Goal: Task Accomplishment & Management: Use online tool/utility

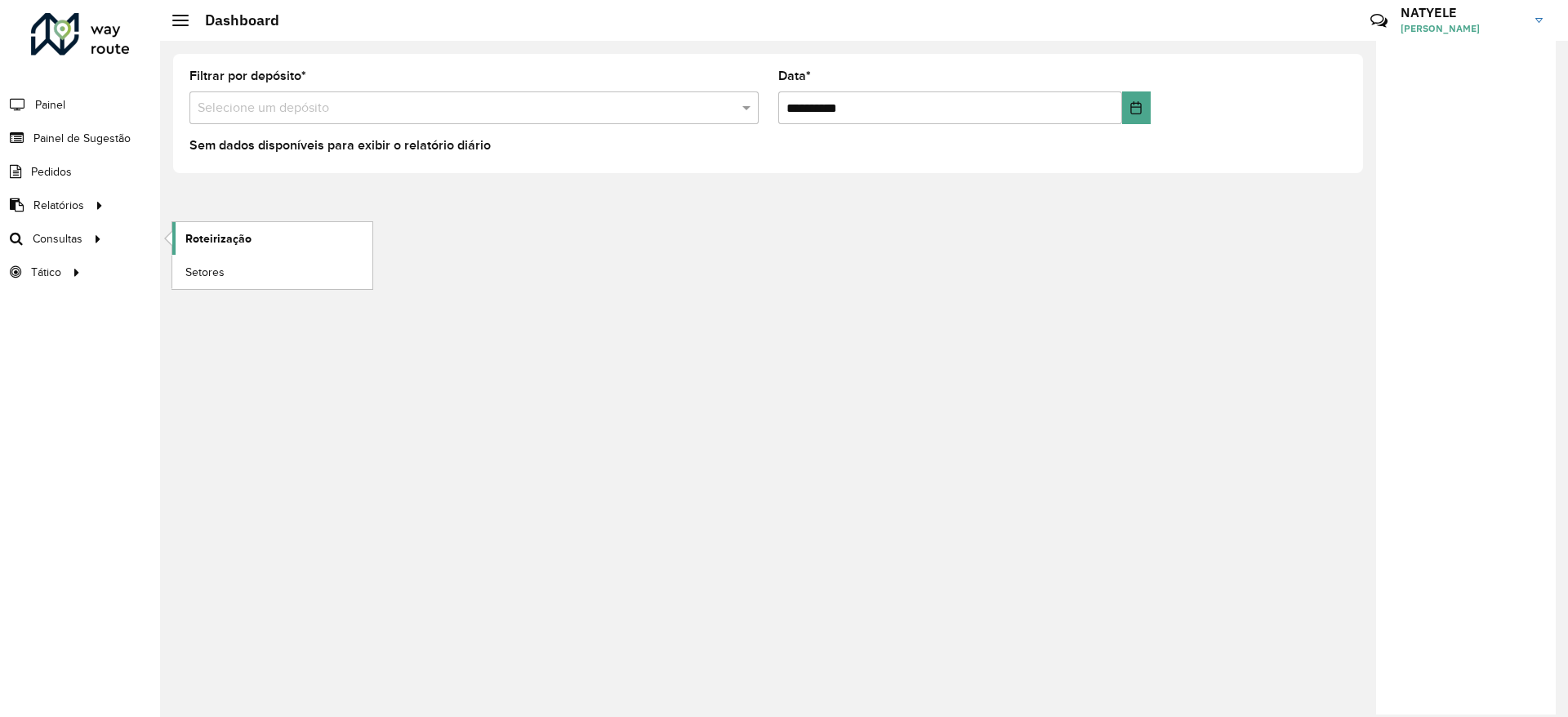
click at [195, 237] on span "Roteirização" at bounding box center [218, 238] width 66 height 17
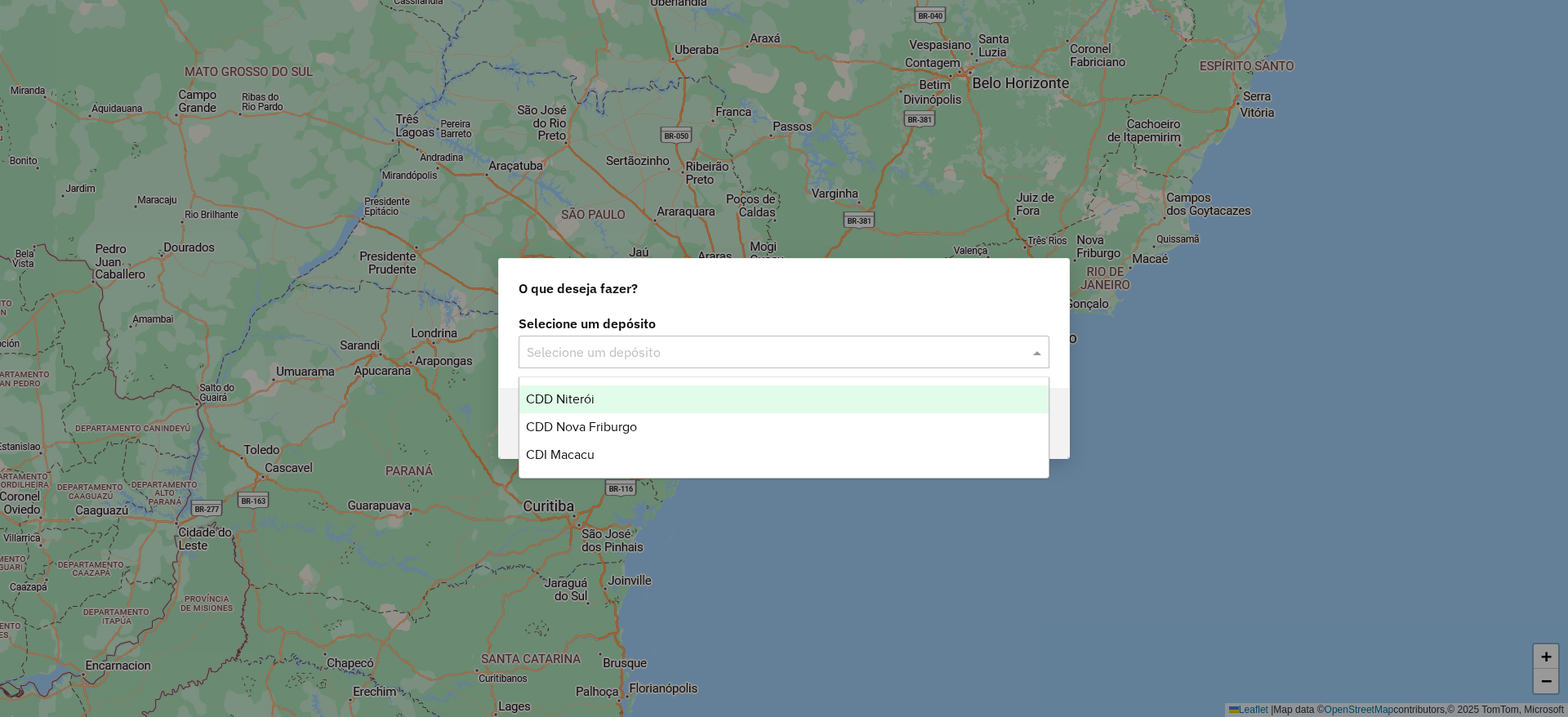
click at [726, 349] on input "text" at bounding box center [767, 353] width 482 height 20
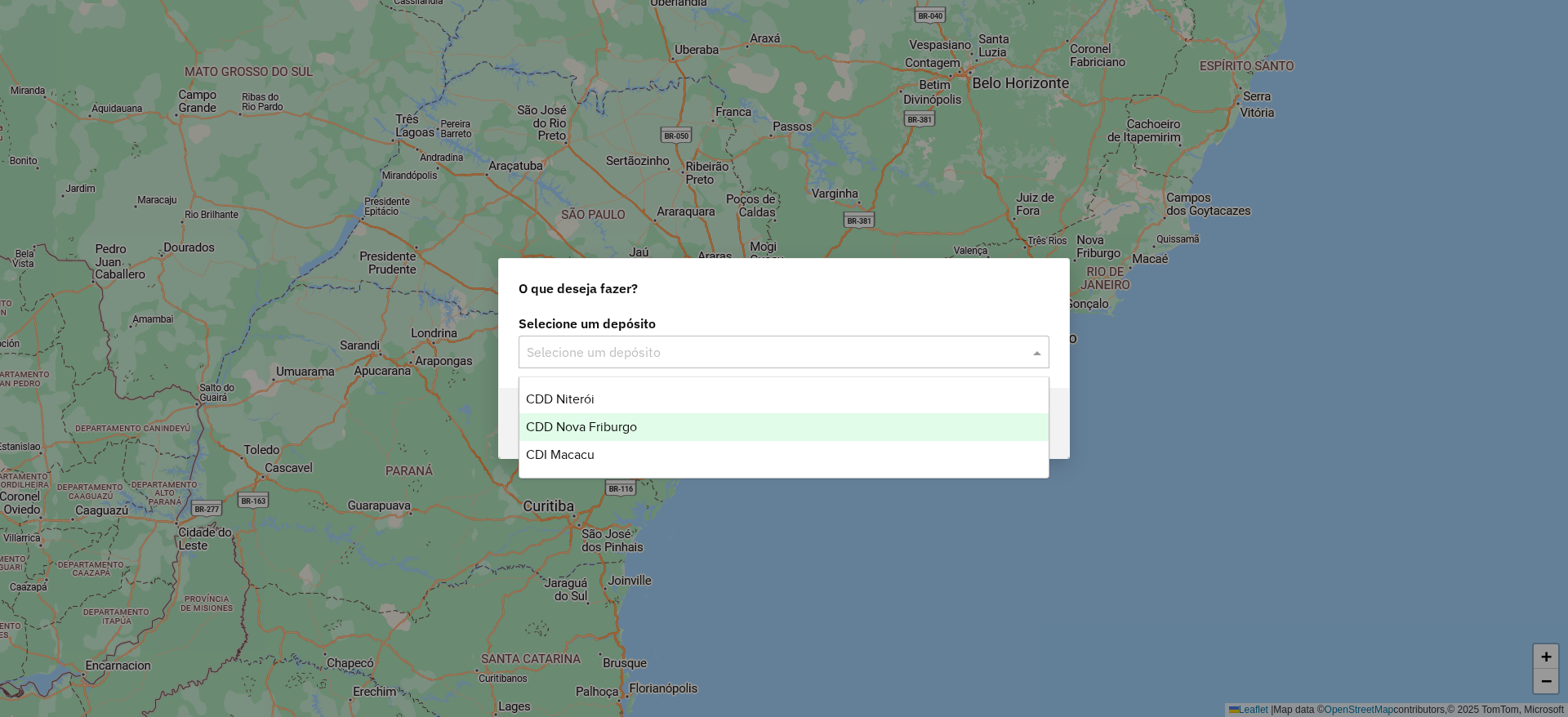
click at [738, 414] on div "CDD Nova Friburgo" at bounding box center [784, 427] width 529 height 28
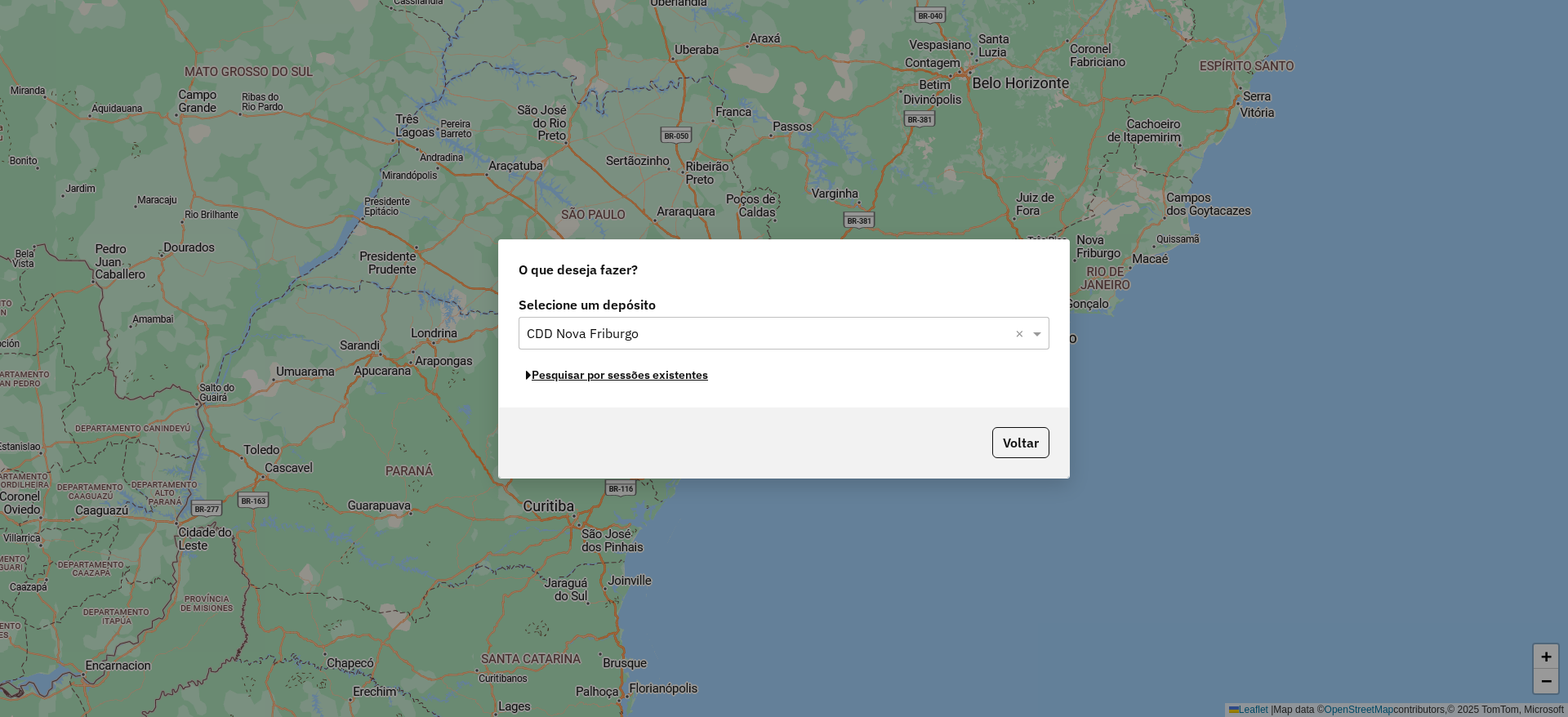
click at [617, 369] on button "Pesquisar por sessões existentes" at bounding box center [617, 374] width 197 height 25
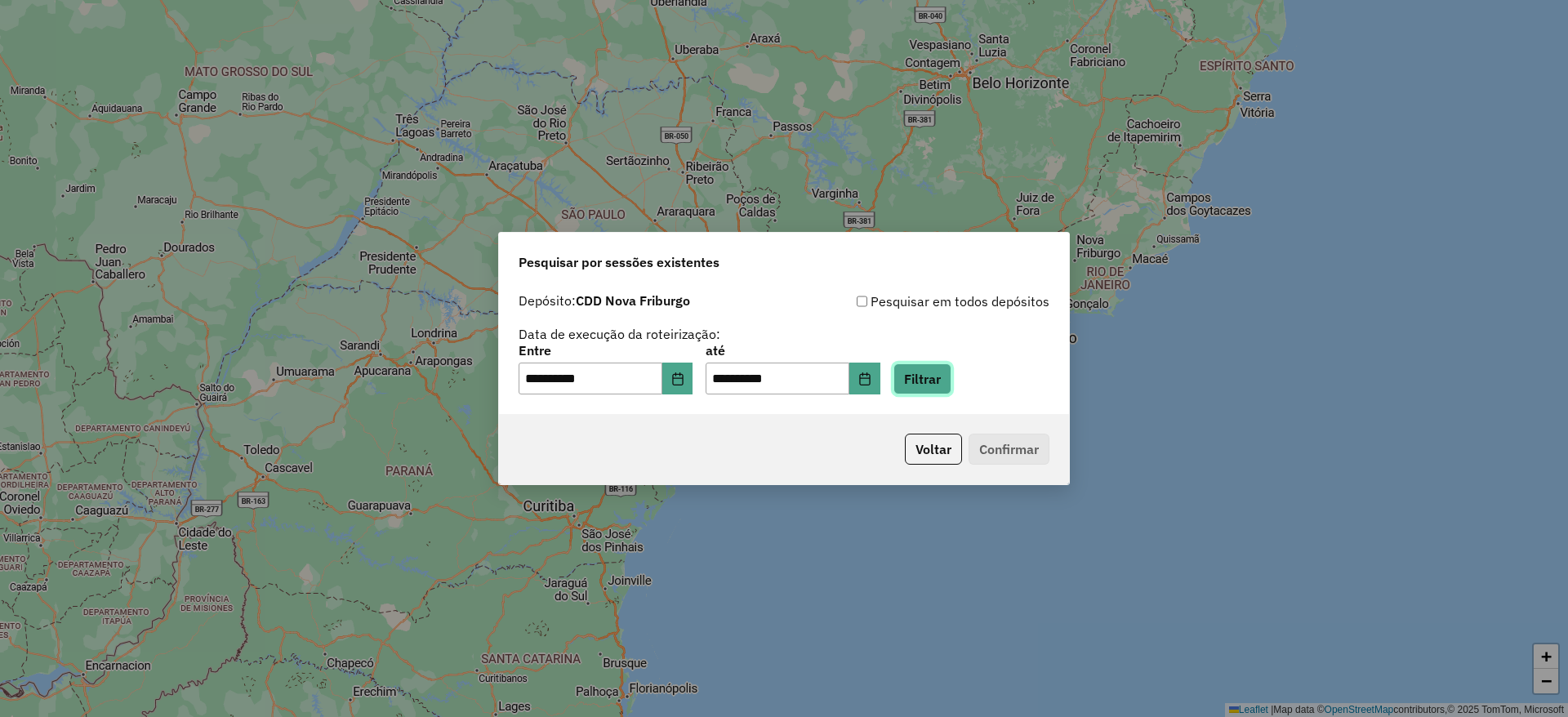
click at [950, 380] on button "Filtrar" at bounding box center [922, 378] width 58 height 31
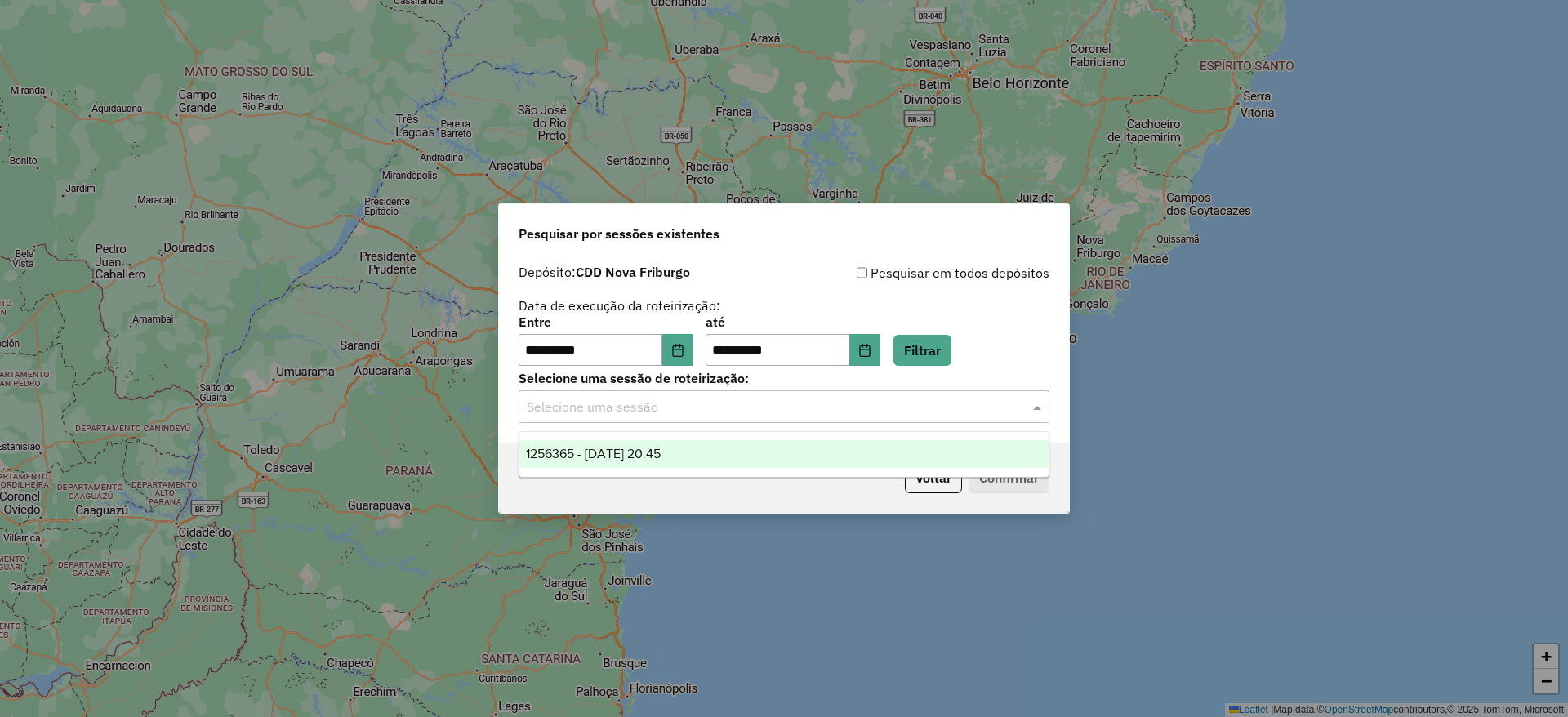
click at [832, 403] on input "text" at bounding box center [767, 408] width 482 height 20
click at [751, 451] on div "1256365 - 30/08/2025 20:45" at bounding box center [784, 453] width 529 height 28
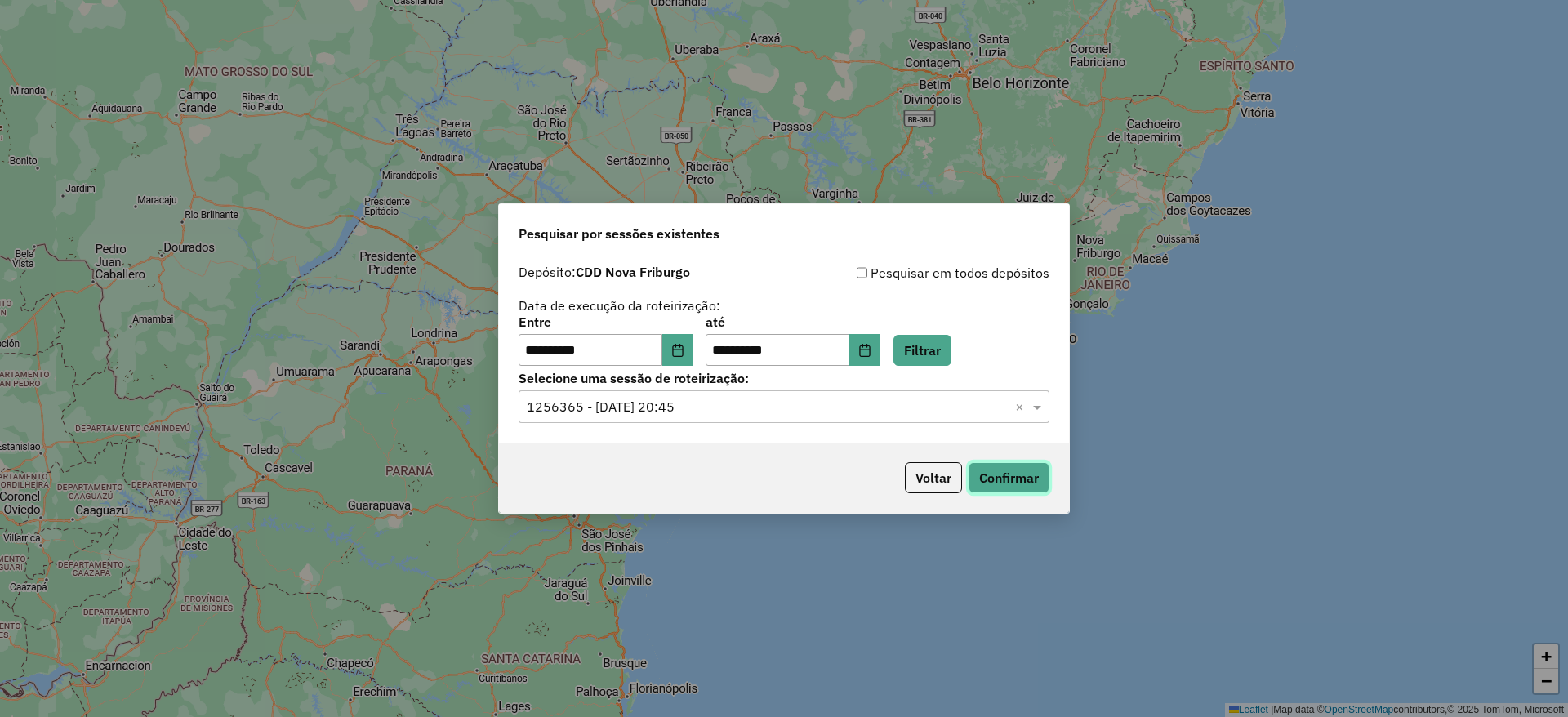
click at [982, 476] on button "Confirmar" at bounding box center [1008, 477] width 81 height 31
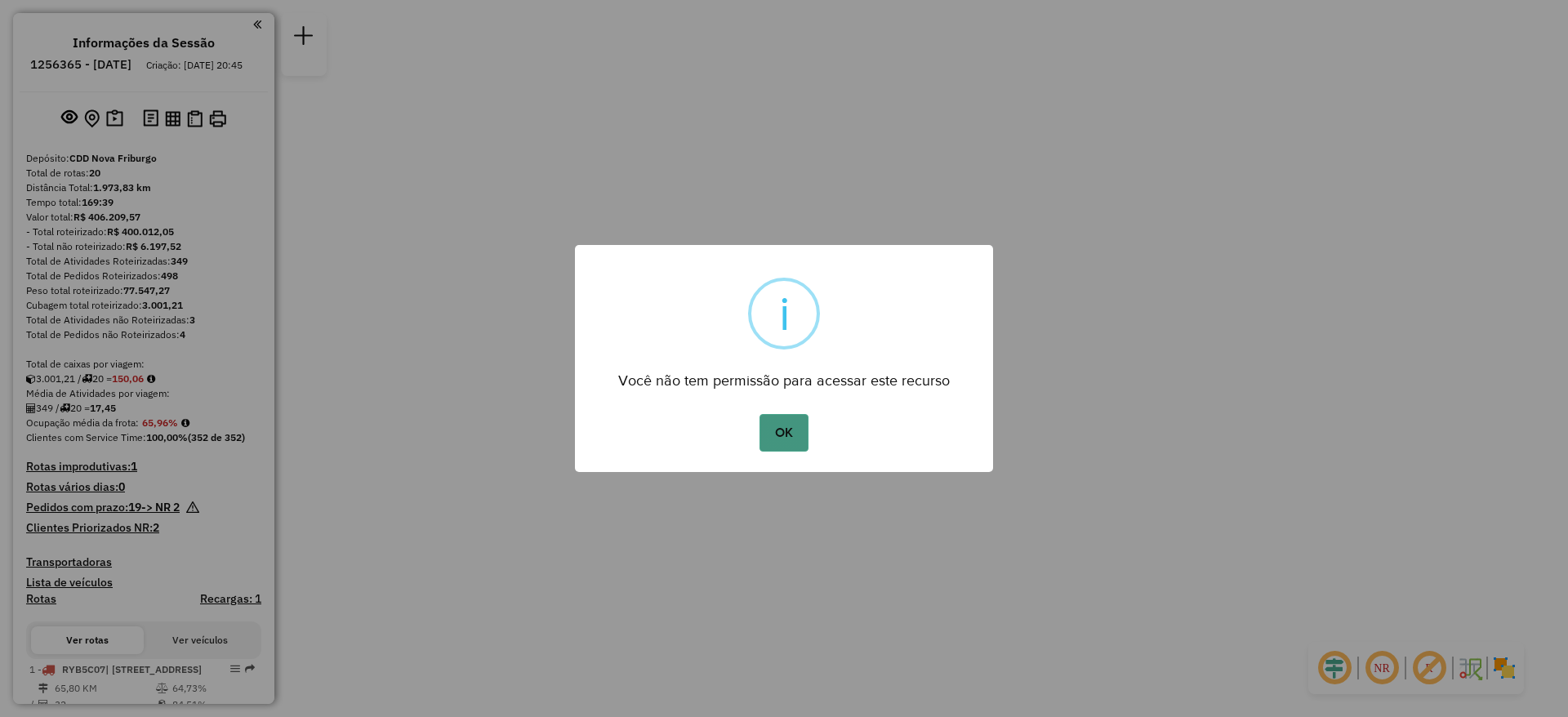
click at [798, 436] on button "OK" at bounding box center [783, 433] width 48 height 38
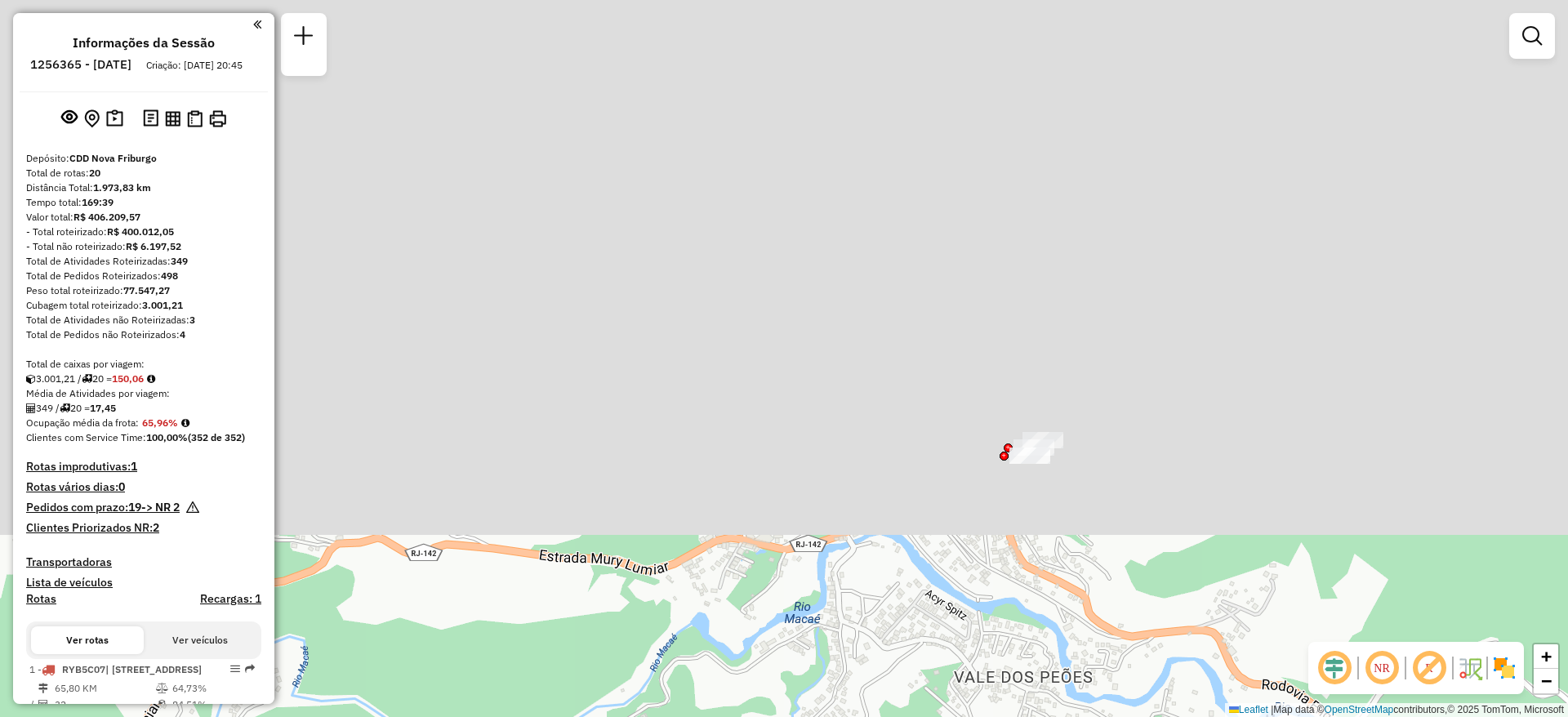
drag, startPoint x: 976, startPoint y: 125, endPoint x: 864, endPoint y: 735, distance: 620.2
click at [864, 716] on html "Aguarde... Pop-up bloqueado! Seu navegador bloqueou automáticamente a abertura …" at bounding box center [784, 358] width 1568 height 717
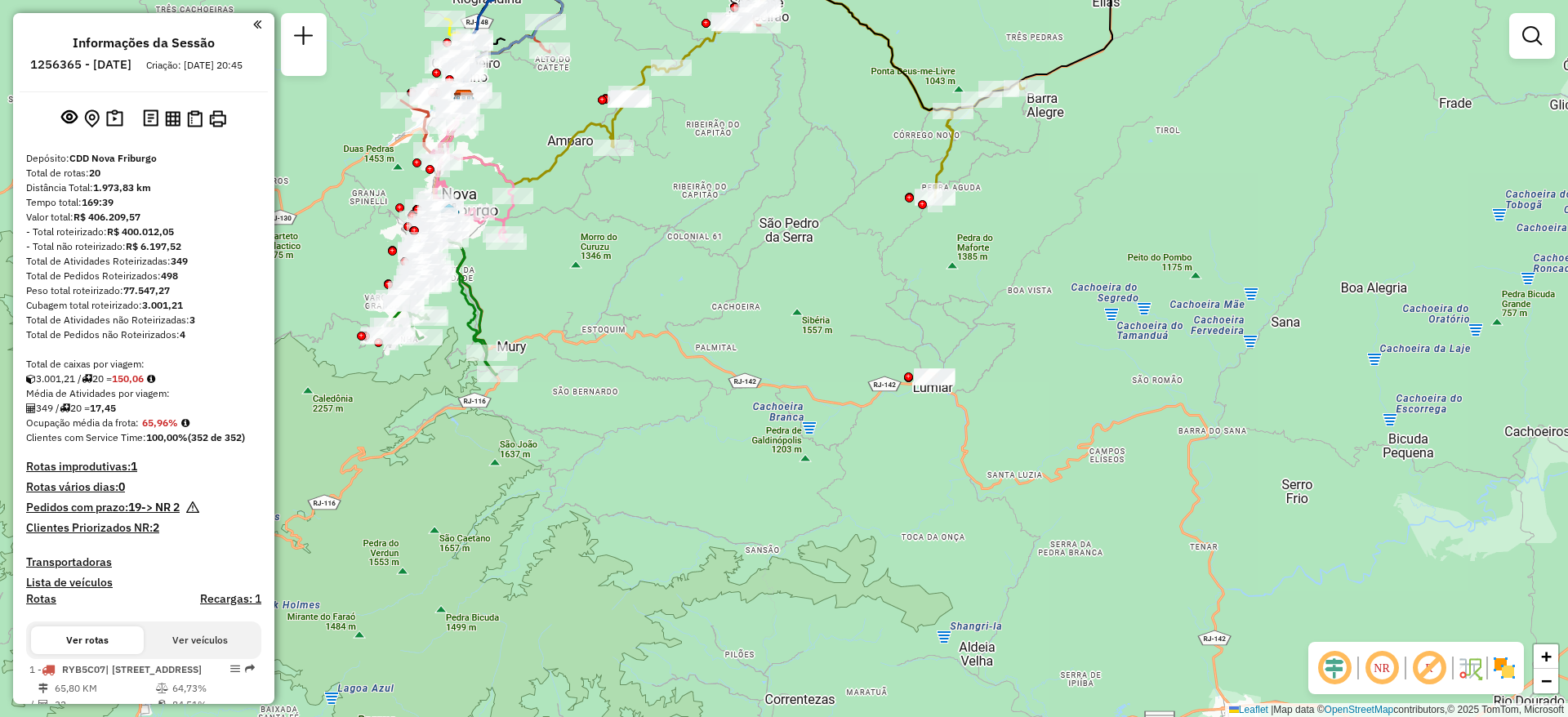
click at [814, 275] on div "Janela de atendimento Grade de atendimento Capacidade Transportadoras Veículos …" at bounding box center [784, 358] width 1568 height 717
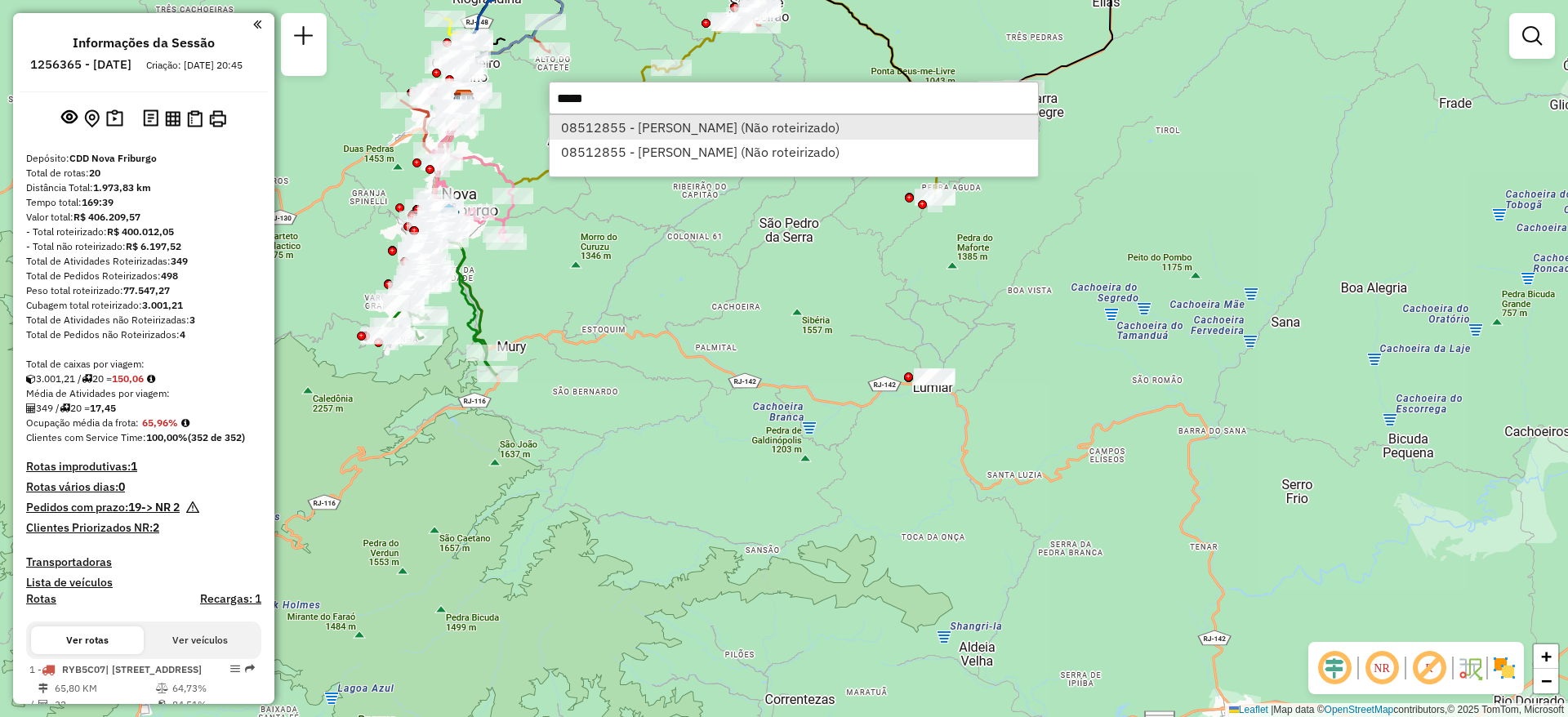
type input "*****"
click at [727, 123] on li "08512855 - SIMONE OLIVEIRA (Não roteirizado)" at bounding box center [793, 127] width 489 height 25
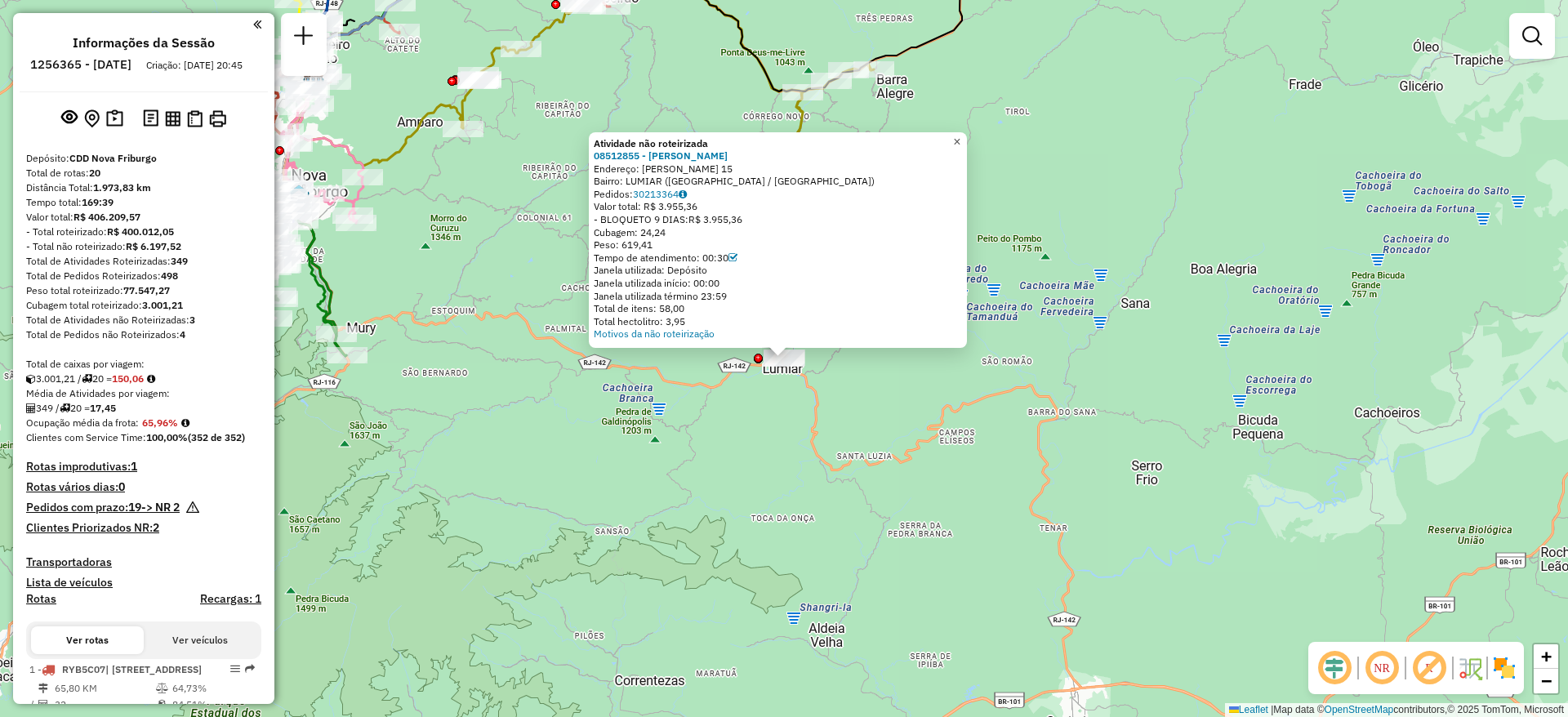
click at [960, 135] on span "×" at bounding box center [956, 141] width 7 height 14
